Goal: Transaction & Acquisition: Purchase product/service

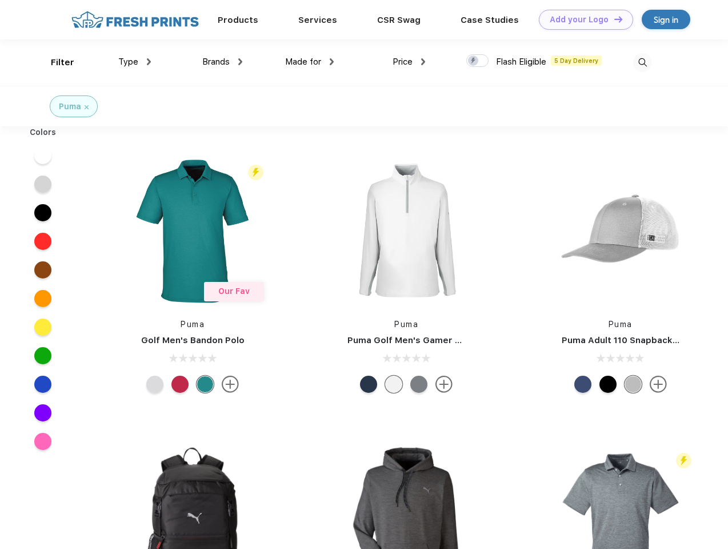
click at [582, 19] on link "Add your Logo Design Tool" at bounding box center [586, 20] width 94 height 20
click at [0, 0] on div "Design Tool" at bounding box center [0, 0] width 0 height 0
click at [613, 19] on link "Add your Logo Design Tool" at bounding box center [586, 20] width 94 height 20
click at [55, 62] on div "Filter" at bounding box center [62, 62] width 23 height 13
click at [135, 62] on span "Type" at bounding box center [128, 62] width 20 height 10
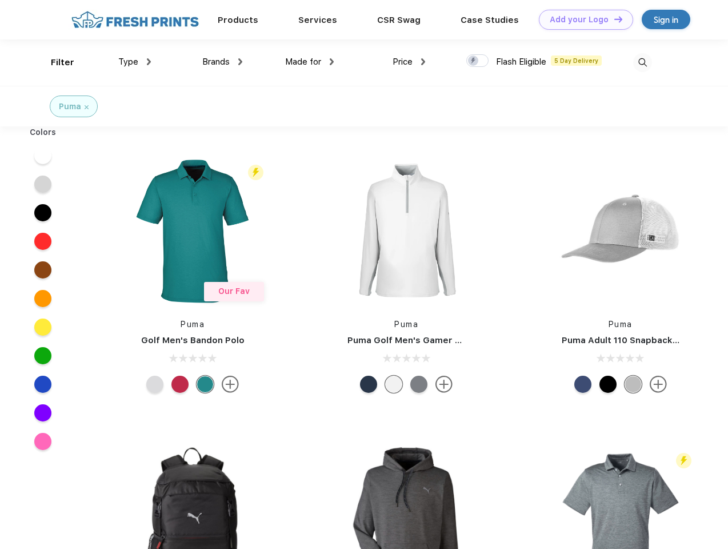
click at [222, 62] on span "Brands" at bounding box center [215, 62] width 27 height 10
click at [310, 62] on span "Made for" at bounding box center [303, 62] width 36 height 10
click at [409, 62] on span "Price" at bounding box center [403, 62] width 20 height 10
click at [478, 61] on div at bounding box center [477, 60] width 22 height 13
click at [474, 61] on input "checkbox" at bounding box center [469, 57] width 7 height 7
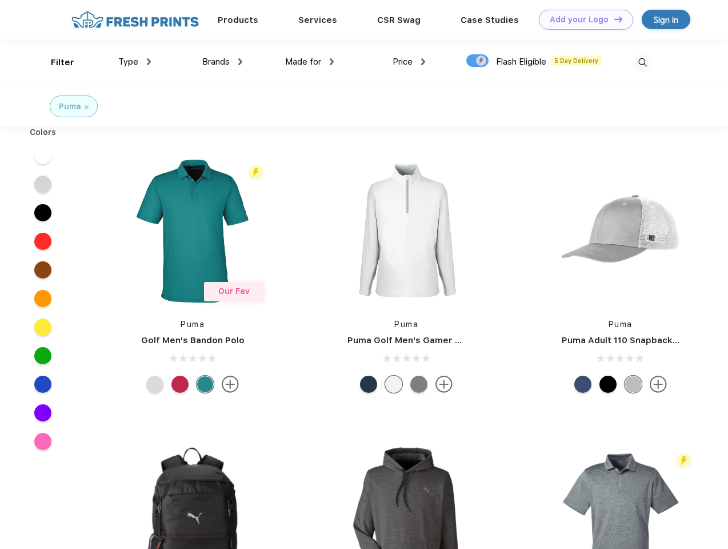
click at [642, 62] on img at bounding box center [642, 62] width 19 height 19
